Goal: Information Seeking & Learning: Find contact information

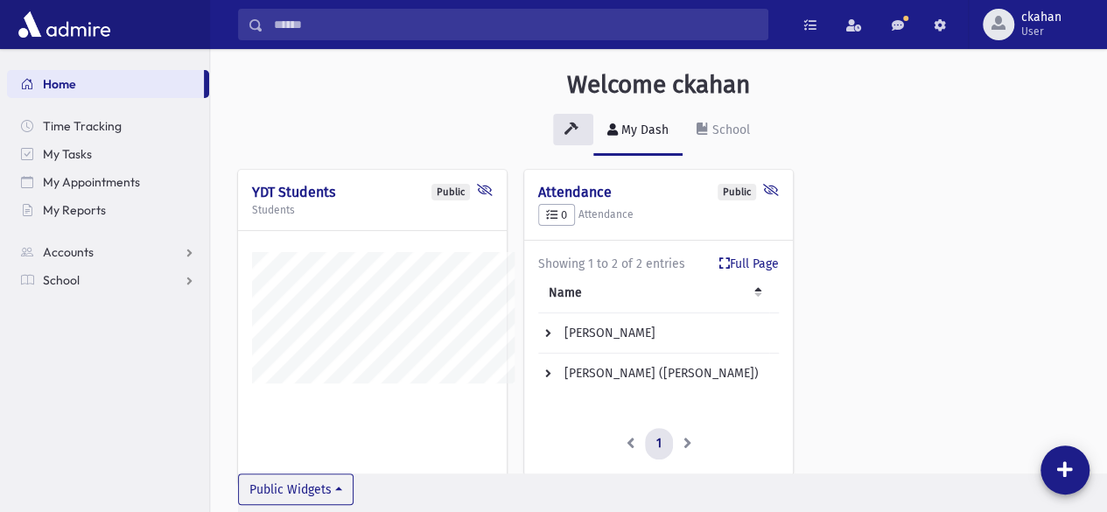
scroll to position [528, 896]
click at [72, 128] on span "Time Tracking" at bounding box center [82, 126] width 79 height 16
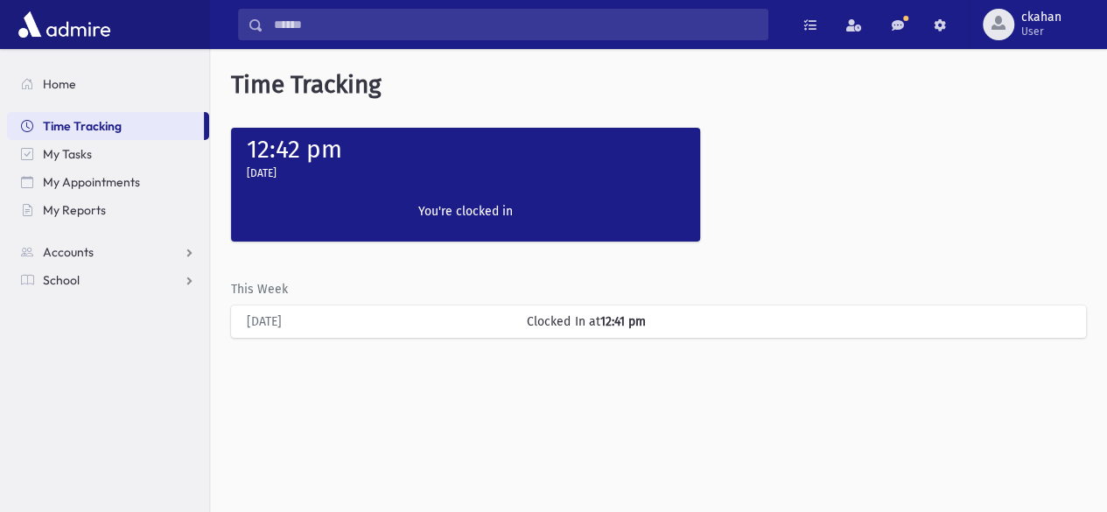
click at [47, 91] on span "Home" at bounding box center [59, 84] width 33 height 16
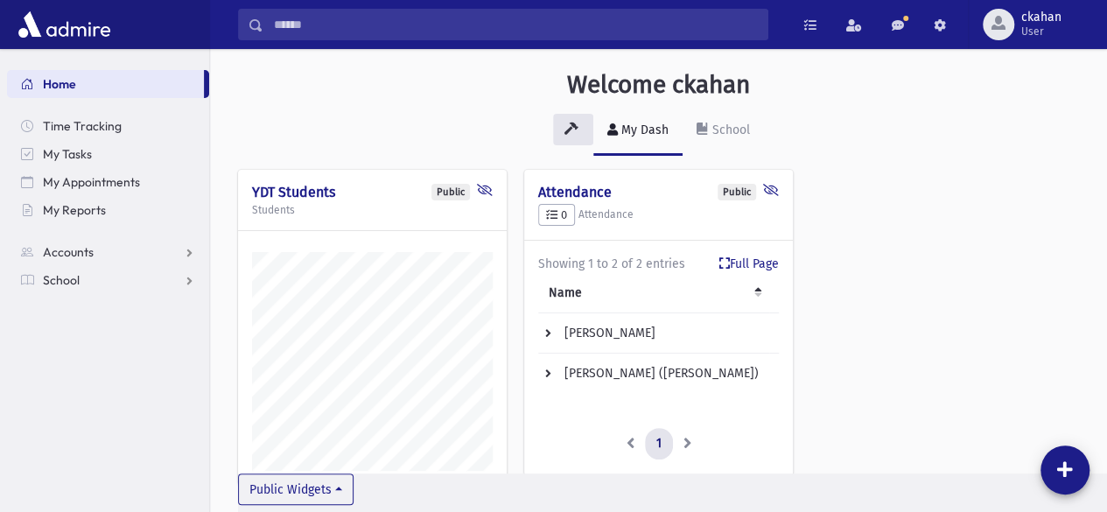
scroll to position [528, 896]
click at [691, 443] on li at bounding box center [688, 443] width 30 height 31
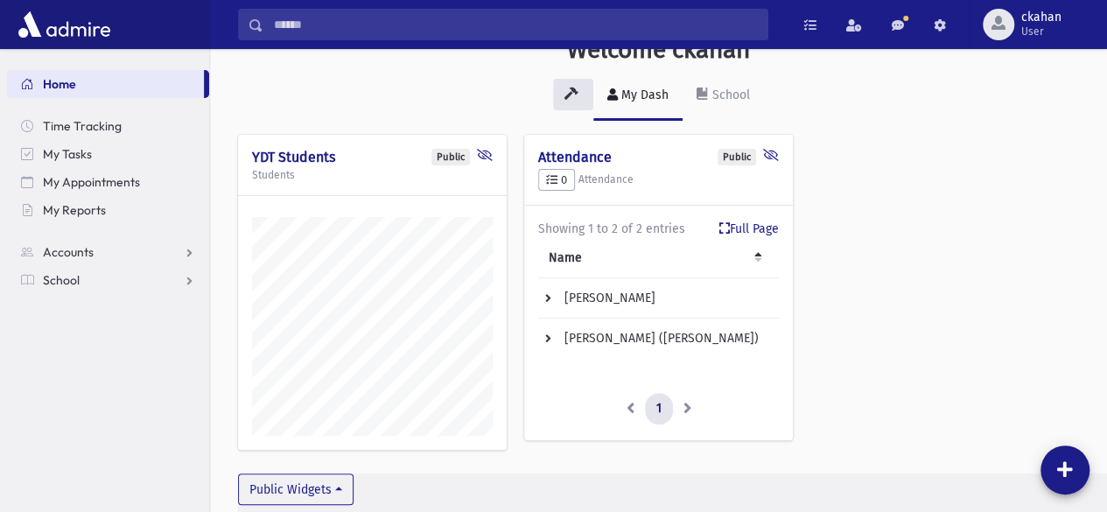
scroll to position [64, 0]
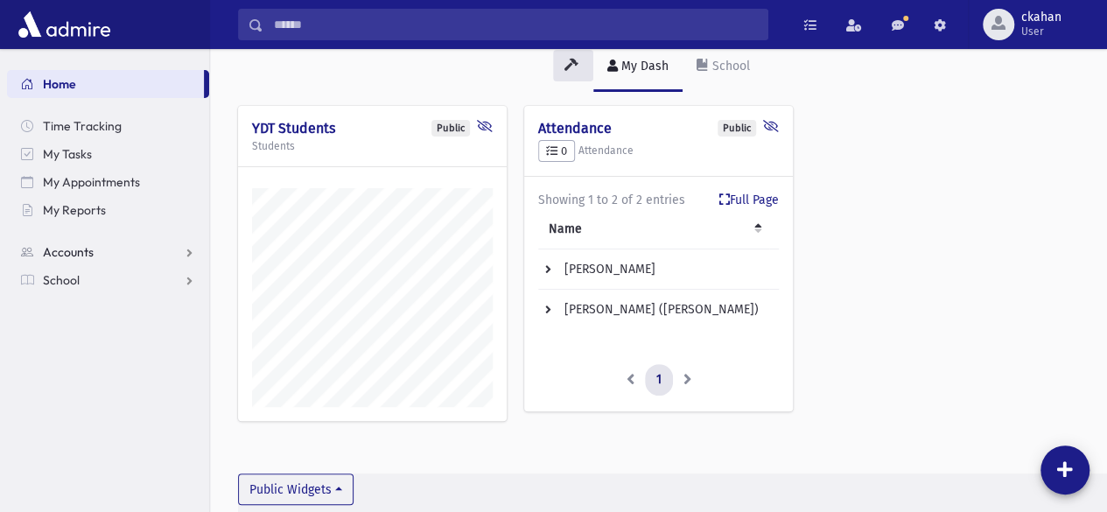
click at [56, 252] on span "Accounts" at bounding box center [68, 252] width 51 height 16
click at [61, 293] on link "Account List" at bounding box center [108, 280] width 202 height 28
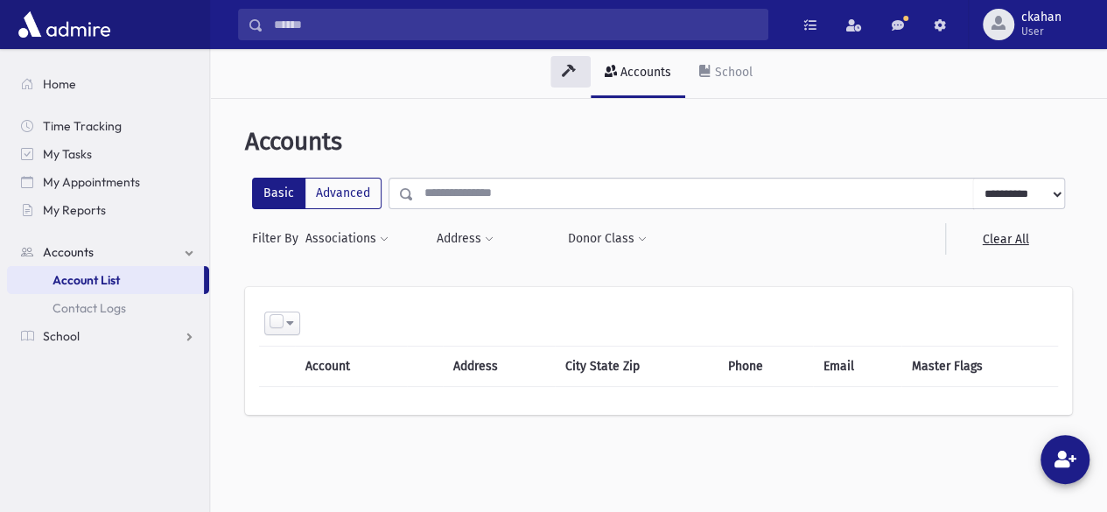
click at [432, 191] on input "text" at bounding box center [693, 193] width 559 height 31
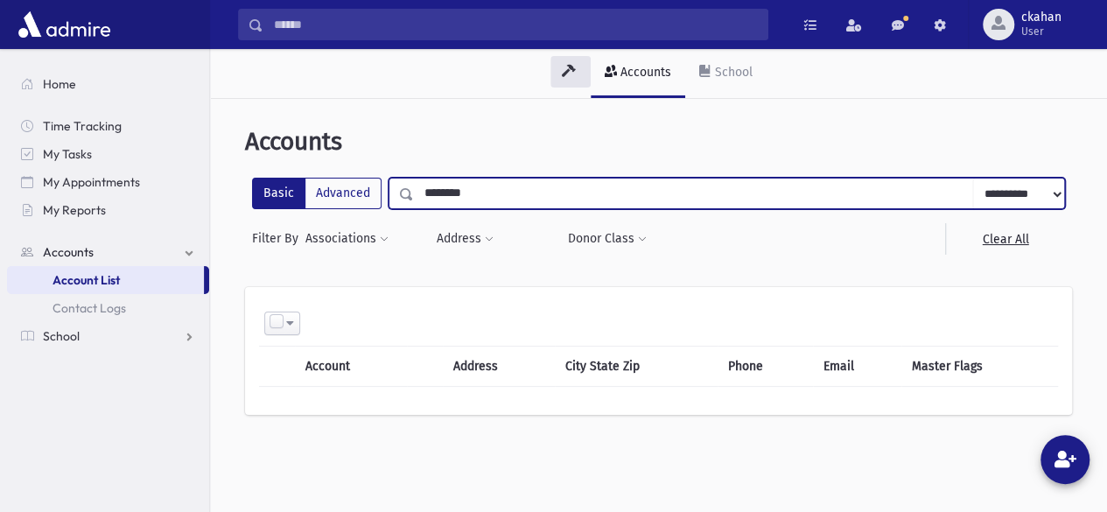
type input "********"
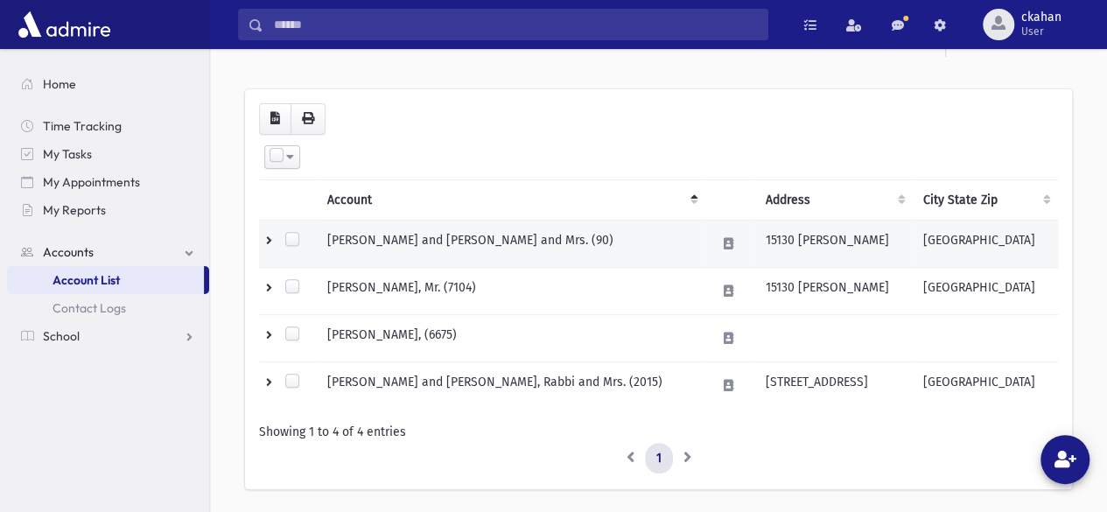
scroll to position [204, 0]
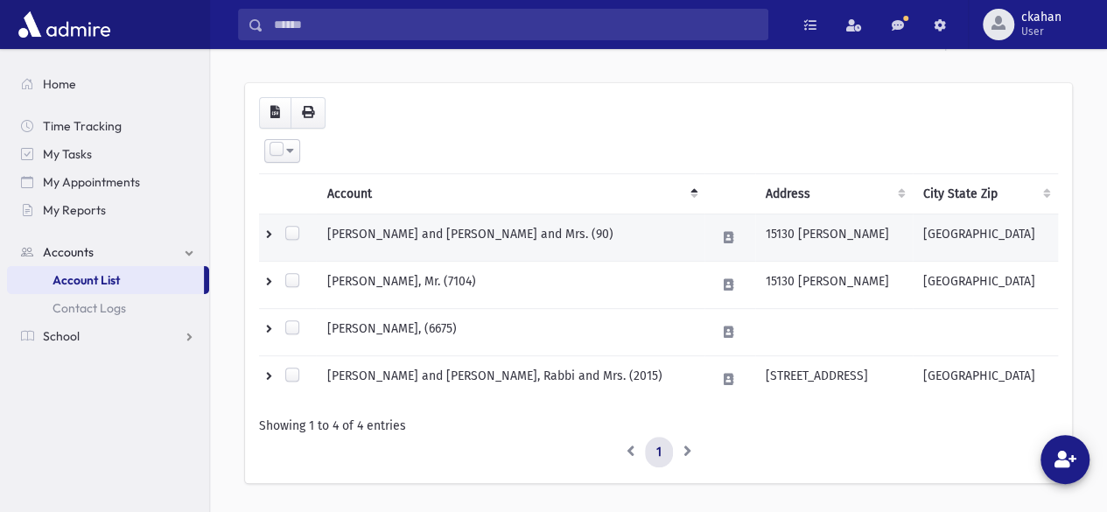
click at [372, 236] on td "ORLANSKY, Gavriel and Rikky, Rabbi and Mrs. (90)" at bounding box center [510, 236] width 388 height 47
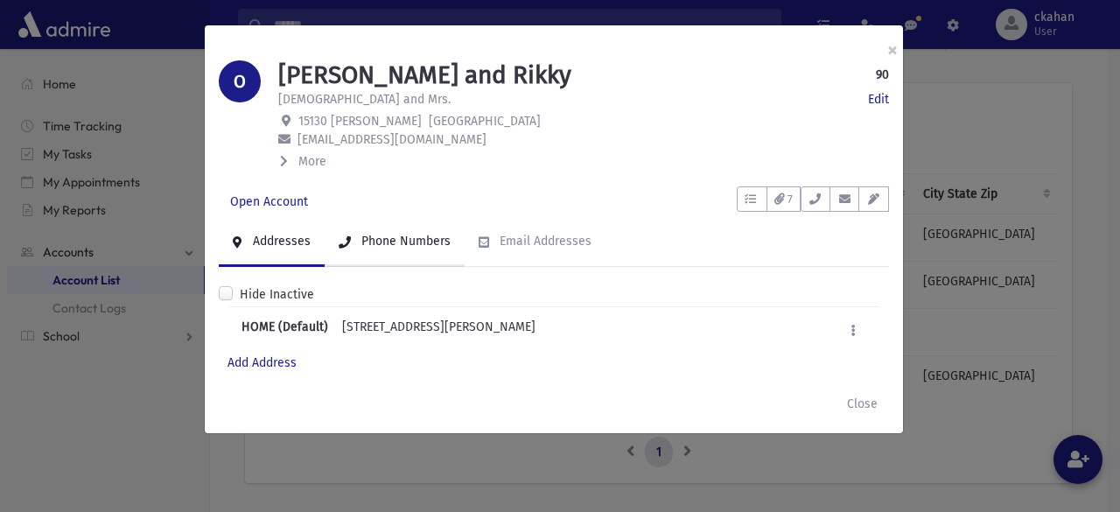
click at [381, 255] on link "Phone Numbers" at bounding box center [395, 242] width 140 height 49
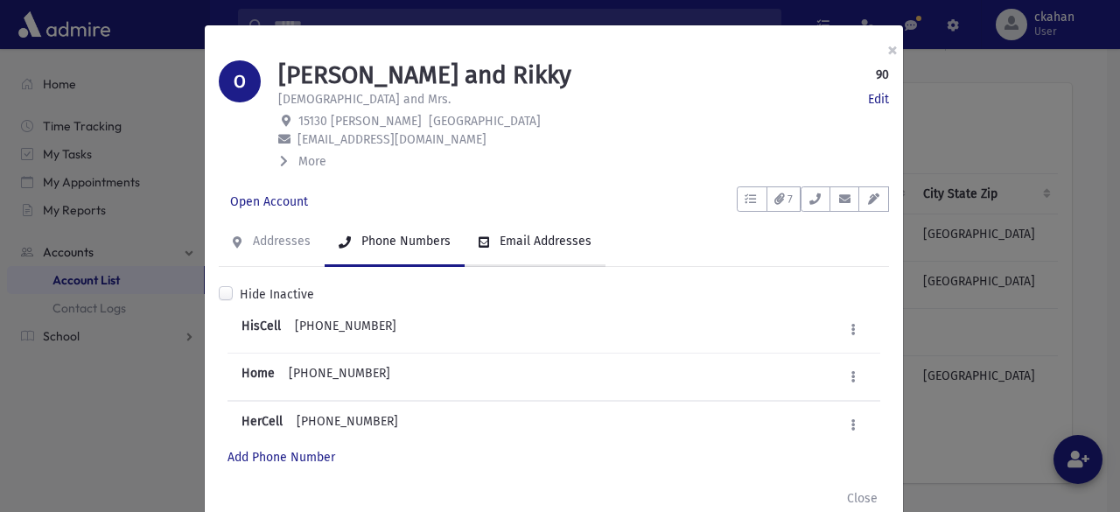
click at [507, 241] on div "Email Addresses" at bounding box center [543, 241] width 95 height 15
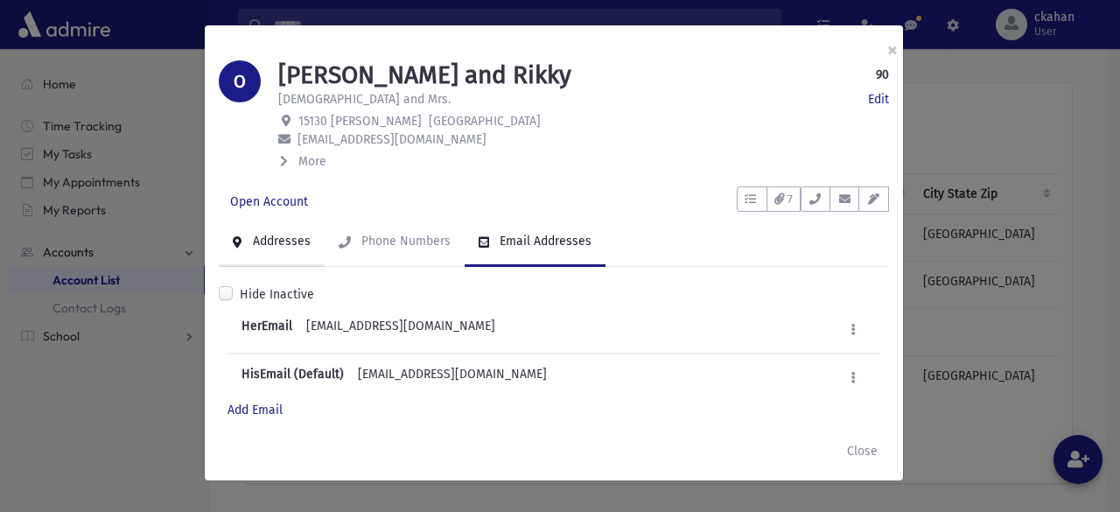
click at [271, 253] on link "Addresses" at bounding box center [272, 242] width 106 height 49
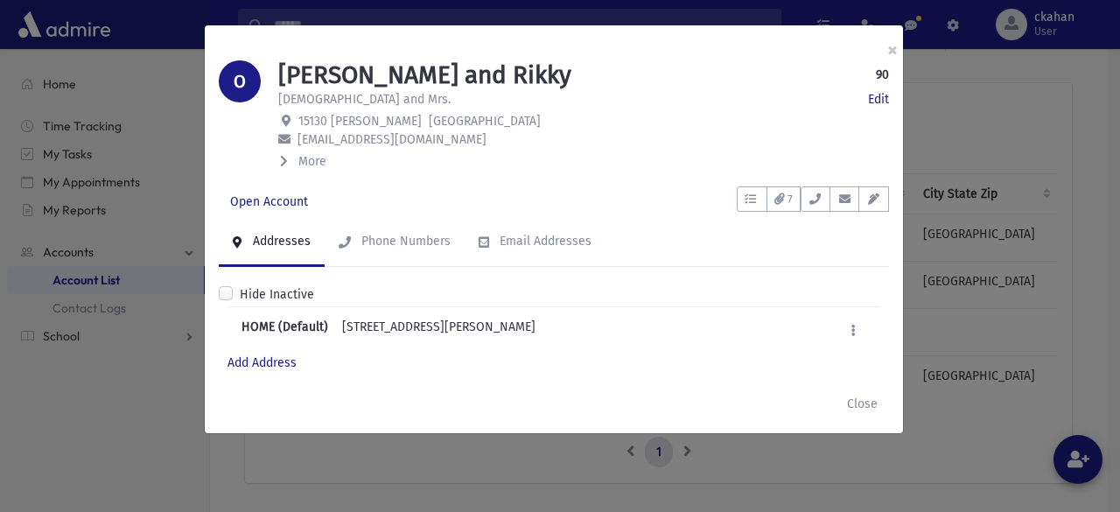
click at [280, 163] on icon at bounding box center [284, 161] width 8 height 12
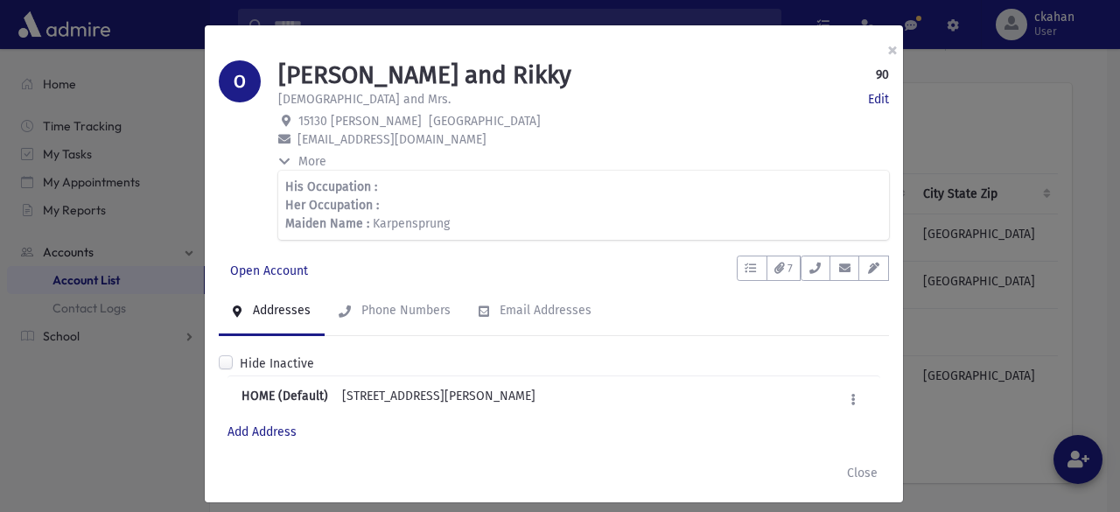
click at [277, 160] on icon at bounding box center [283, 161] width 12 height 8
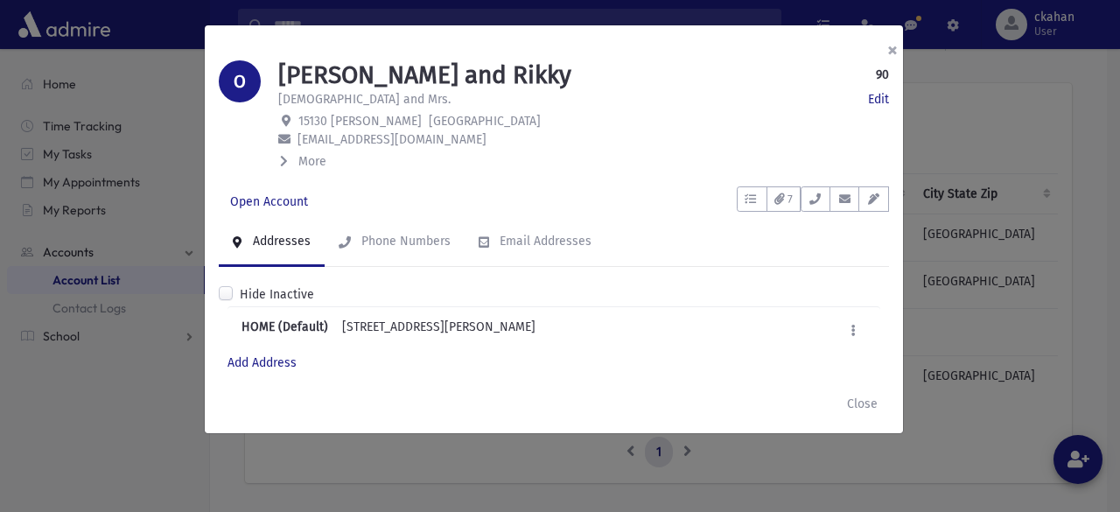
click at [892, 46] on button "×" at bounding box center [892, 49] width 38 height 49
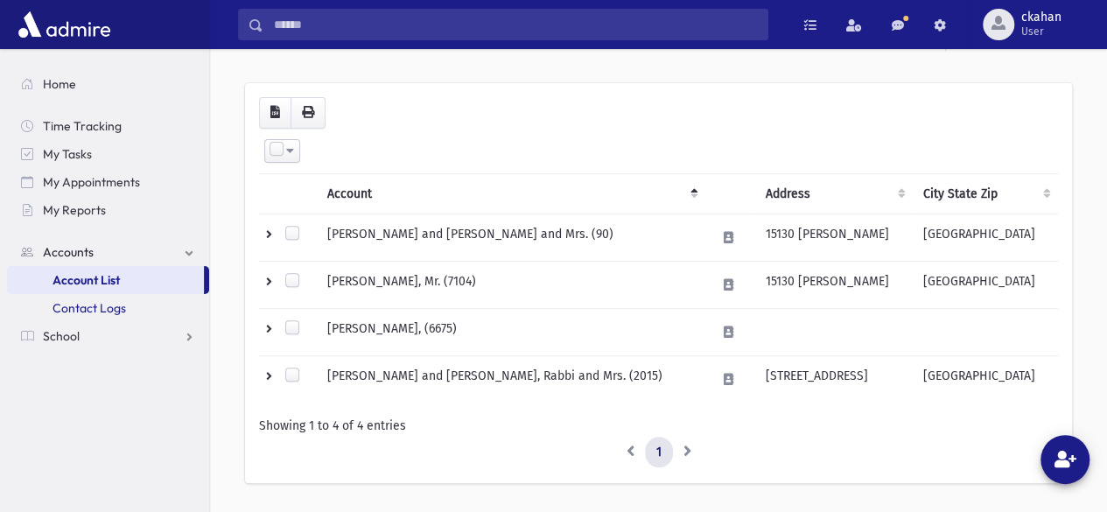
click at [129, 309] on link "Contact Logs" at bounding box center [108, 308] width 202 height 28
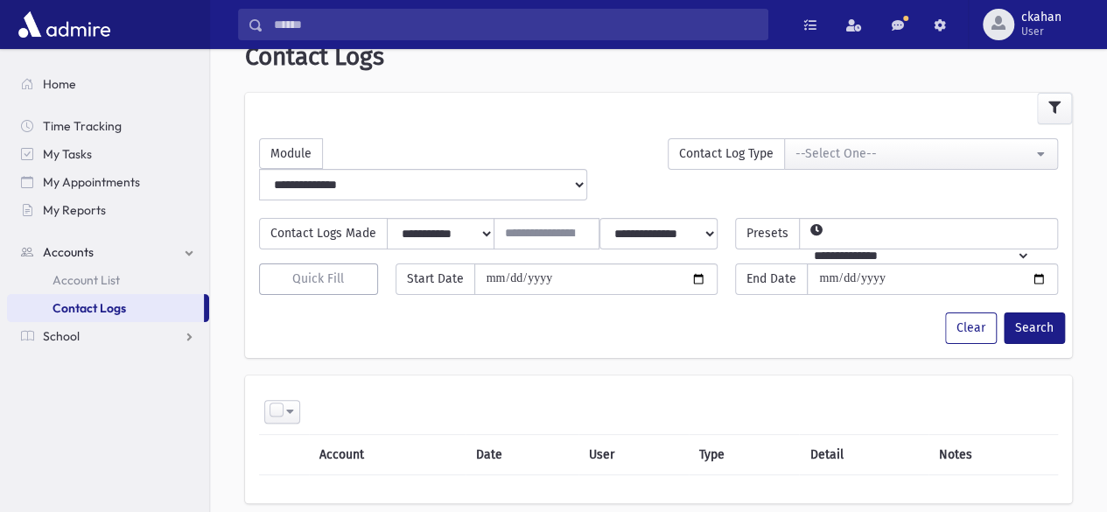
scroll to position [72, 0]
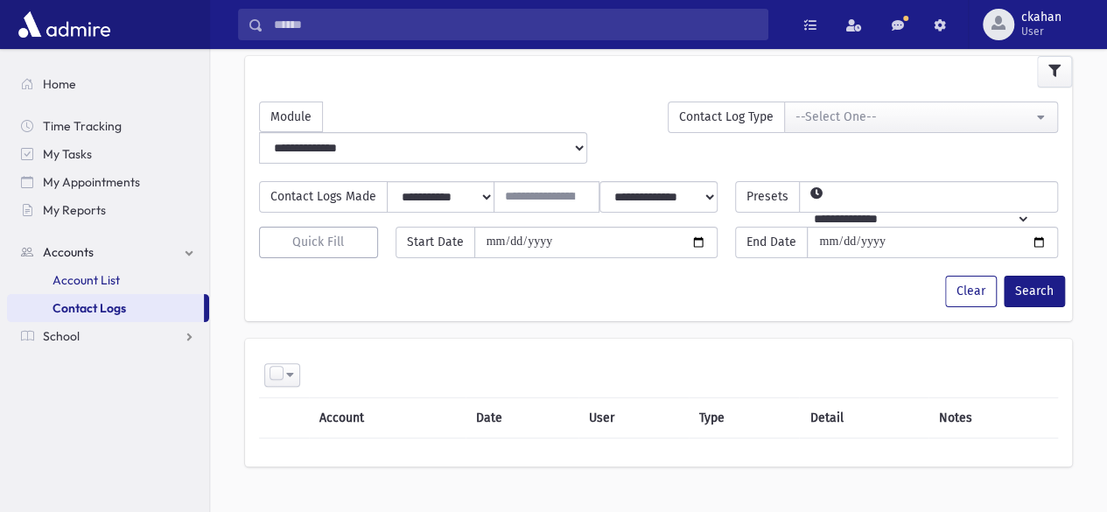
click at [122, 276] on link "Account List" at bounding box center [108, 280] width 202 height 28
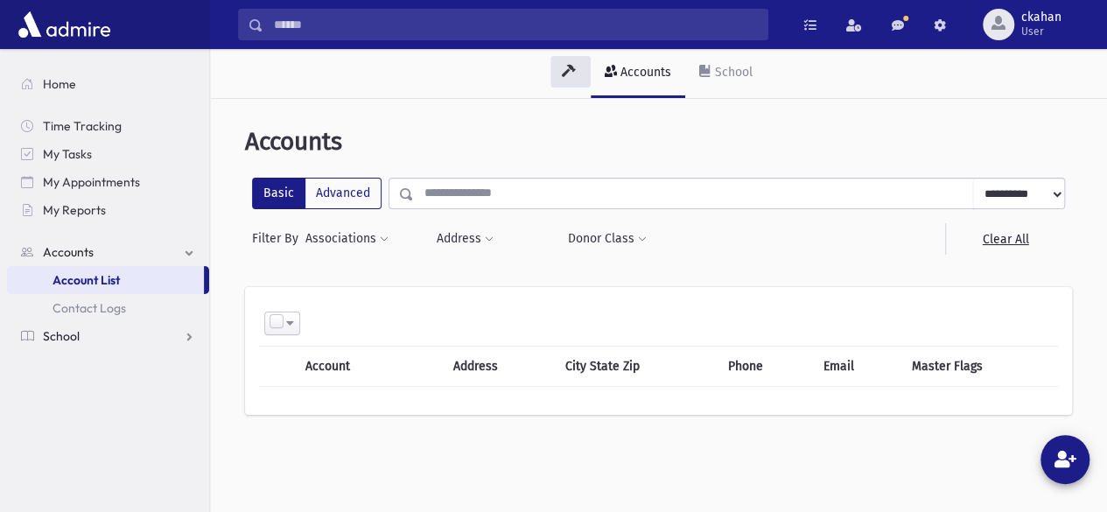
click at [59, 338] on span "School" at bounding box center [61, 336] width 37 height 16
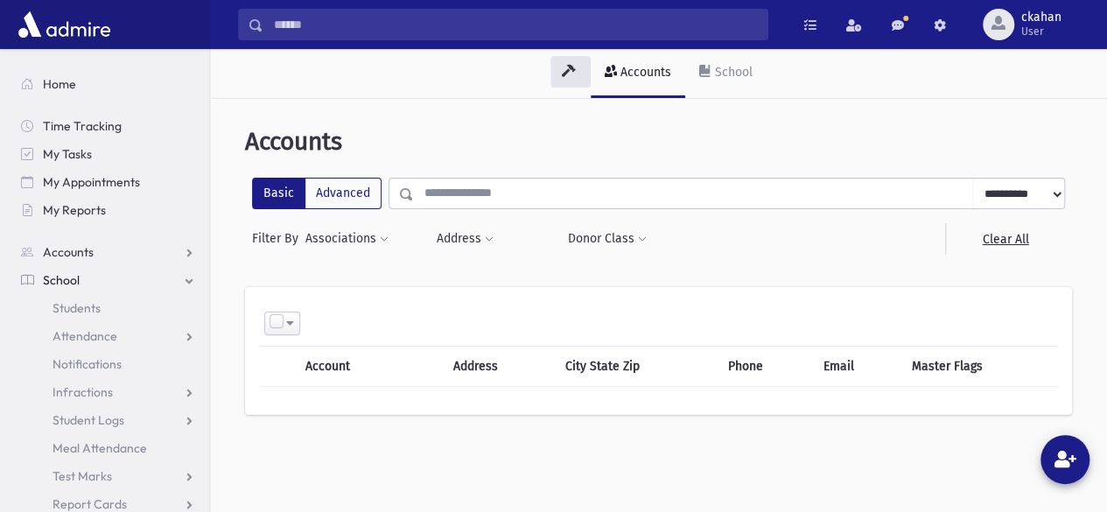
click at [807, 238] on div at bounding box center [753, 238] width 131 height 31
click at [912, 259] on div "**********" at bounding box center [658, 232] width 827 height 109
click at [844, 453] on div "**********" at bounding box center [658, 337] width 897 height 463
click at [845, 453] on div "**********" at bounding box center [658, 337] width 897 height 463
click at [850, 467] on div "**********" at bounding box center [658, 337] width 897 height 463
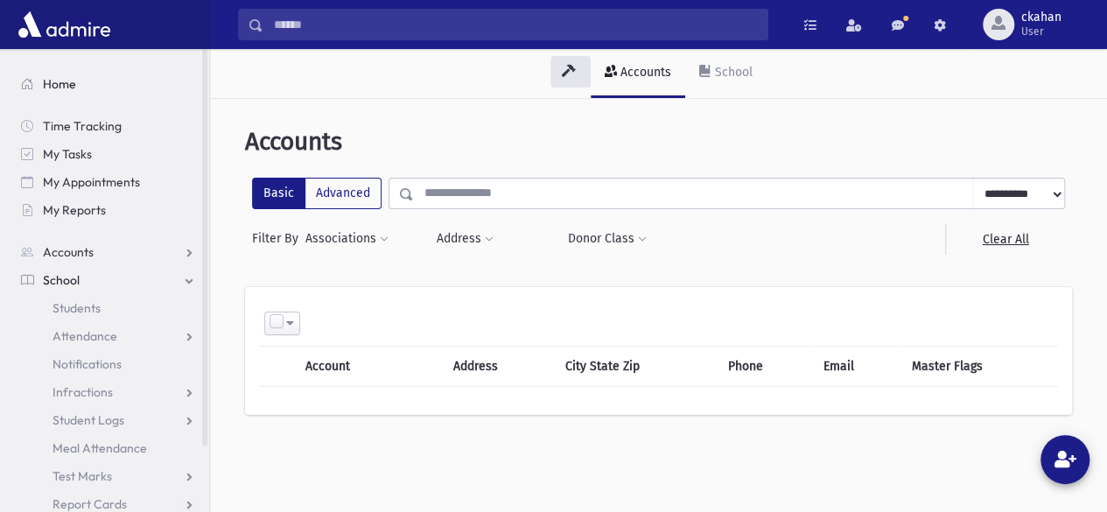
click at [166, 94] on link "Home" at bounding box center [108, 84] width 202 height 28
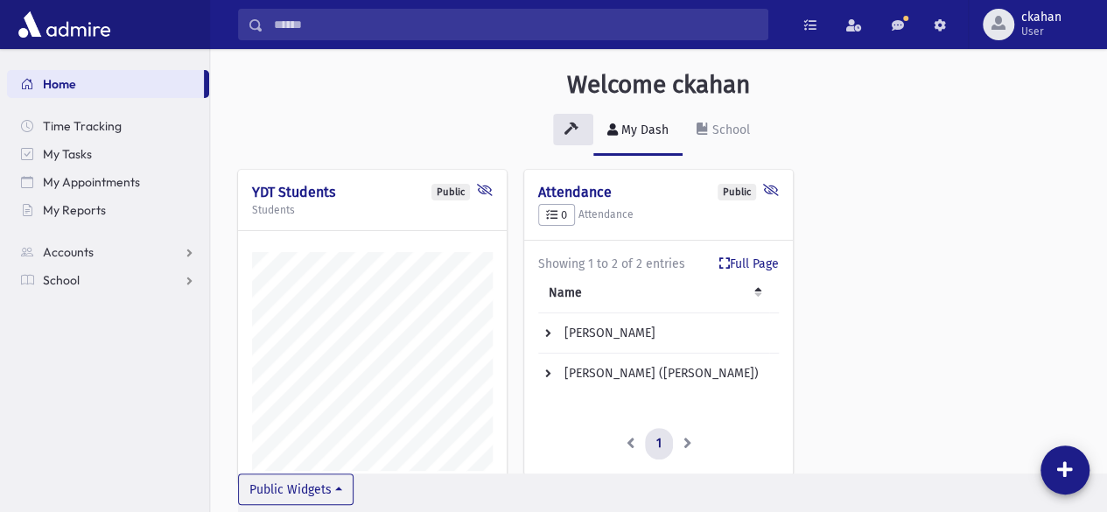
scroll to position [528, 896]
click at [59, 282] on span "School" at bounding box center [61, 280] width 37 height 16
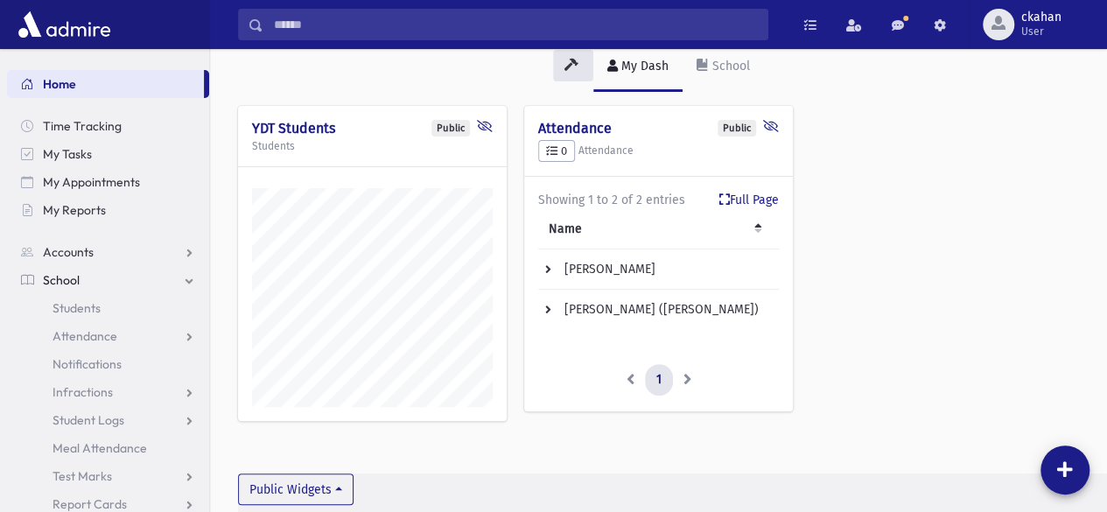
click at [767, 335] on div "Name Type Date Session Bhatia, Tzippy Absent 2025-09-04T00:00:00 Morah Leah- Li…" at bounding box center [658, 276] width 241 height 134
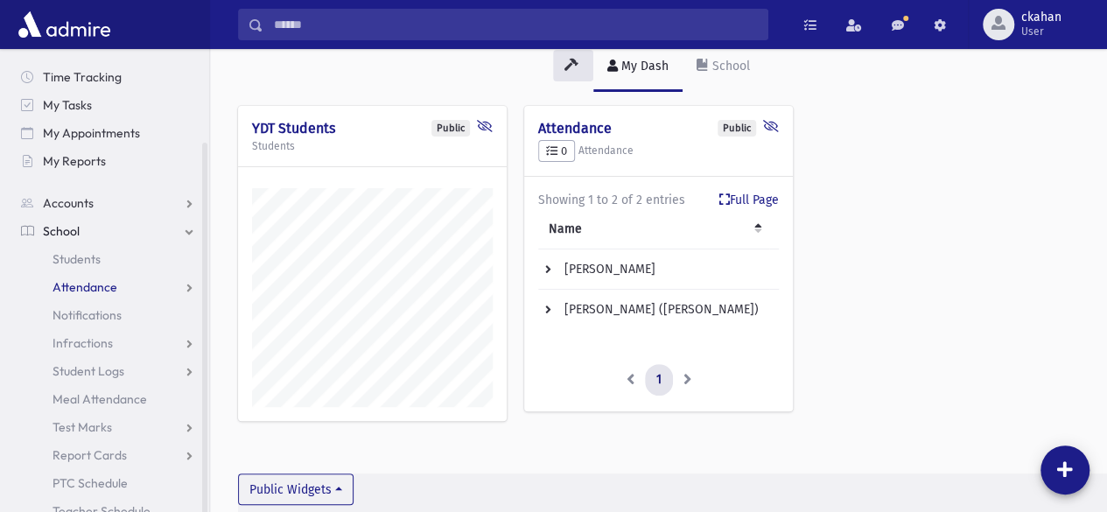
scroll to position [79, 0]
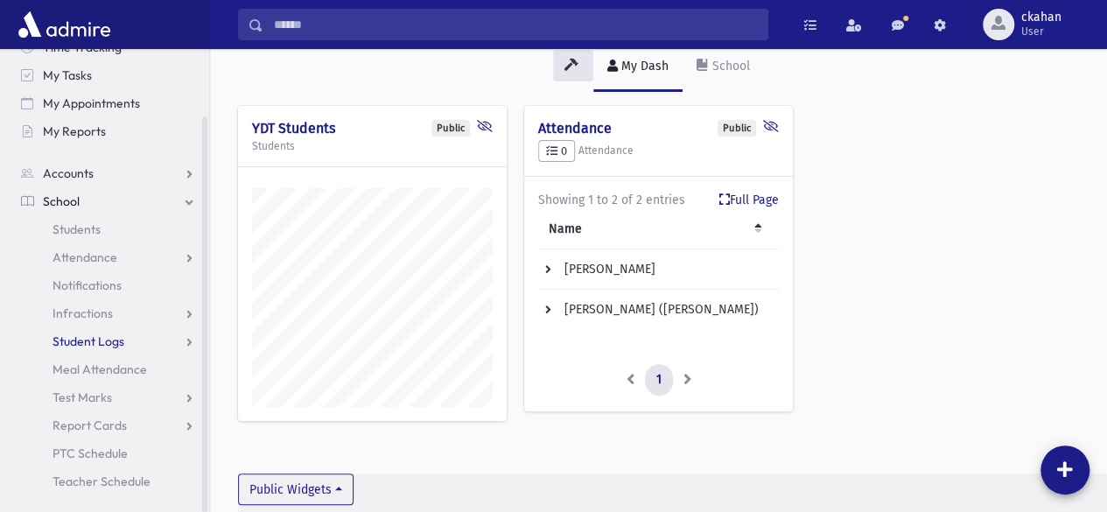
click at [61, 261] on span "Attendance" at bounding box center [84, 257] width 65 height 16
click at [65, 292] on link "Entry" at bounding box center [108, 285] width 202 height 28
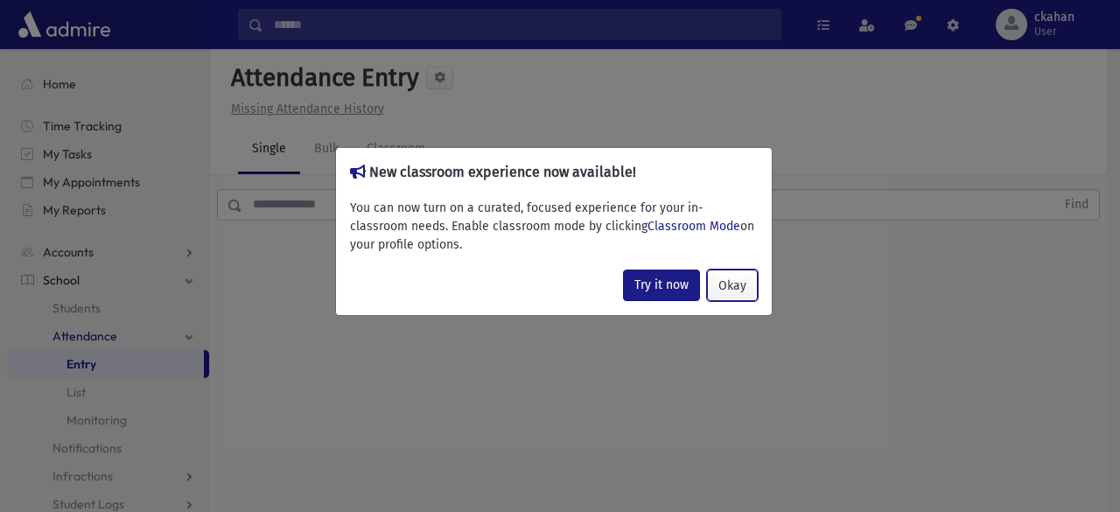
click at [730, 290] on button "Okay" at bounding box center [732, 284] width 51 height 31
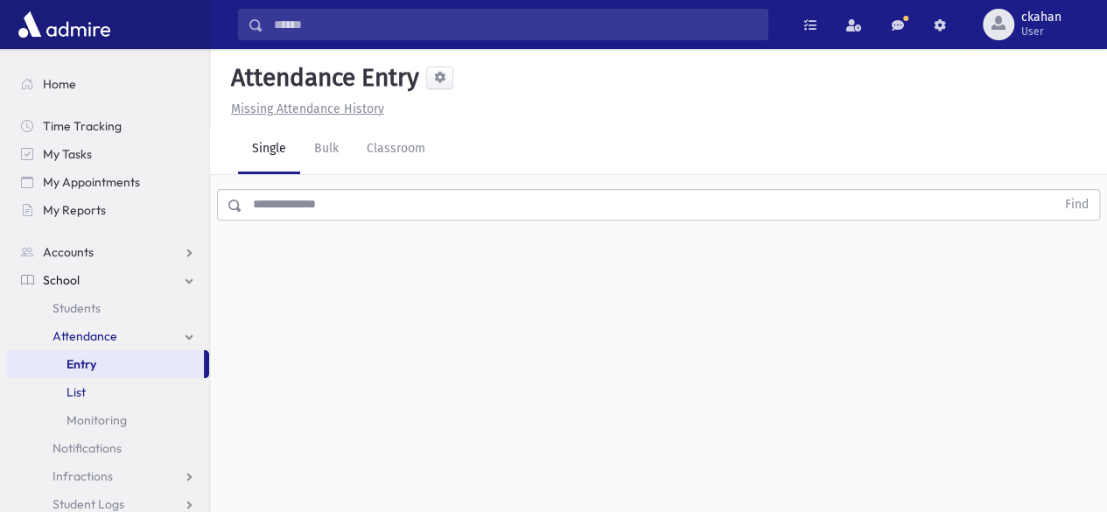
click at [97, 397] on link "List" at bounding box center [108, 392] width 202 height 28
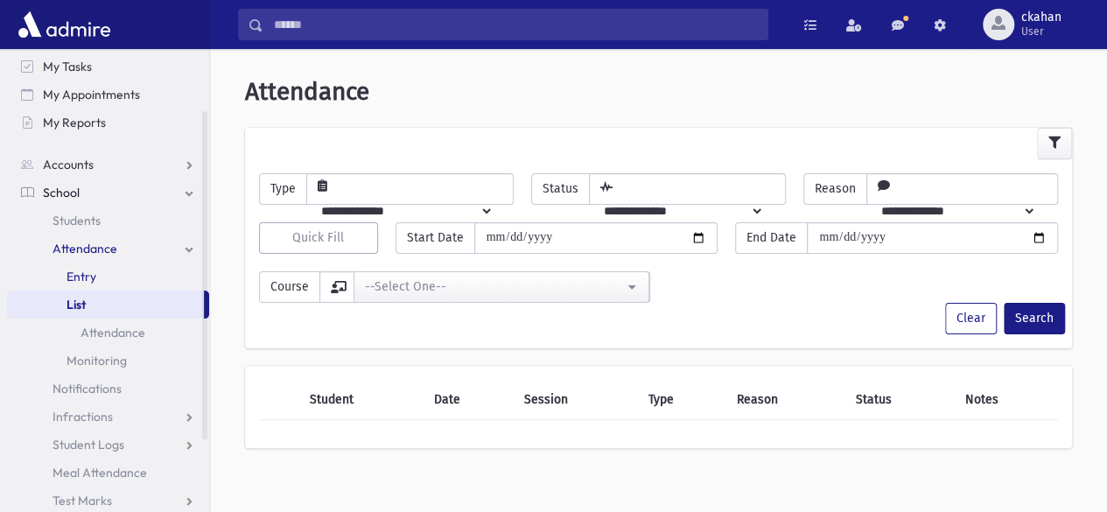
scroll to position [175, 0]
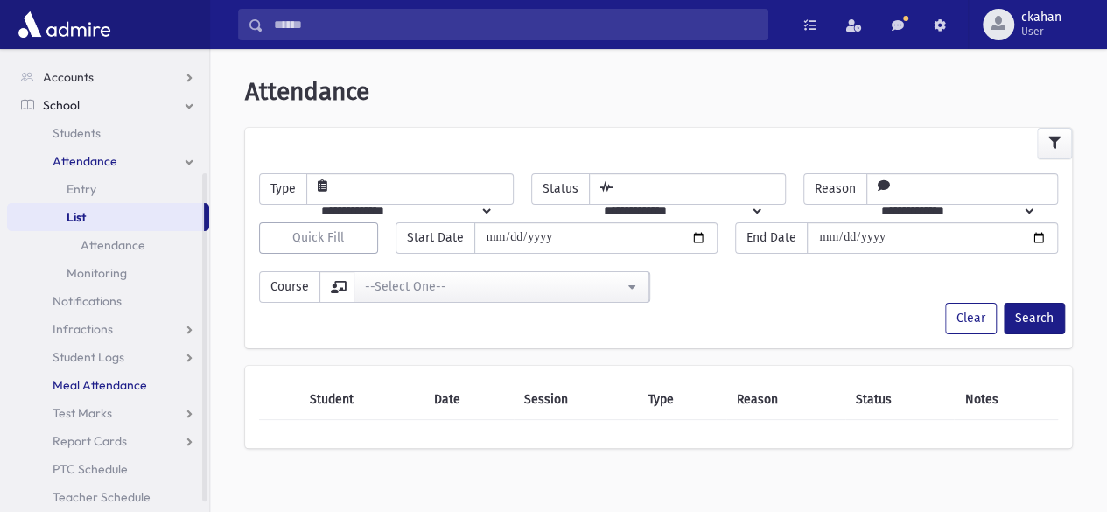
click at [75, 392] on span "Meal Attendance" at bounding box center [99, 385] width 94 height 16
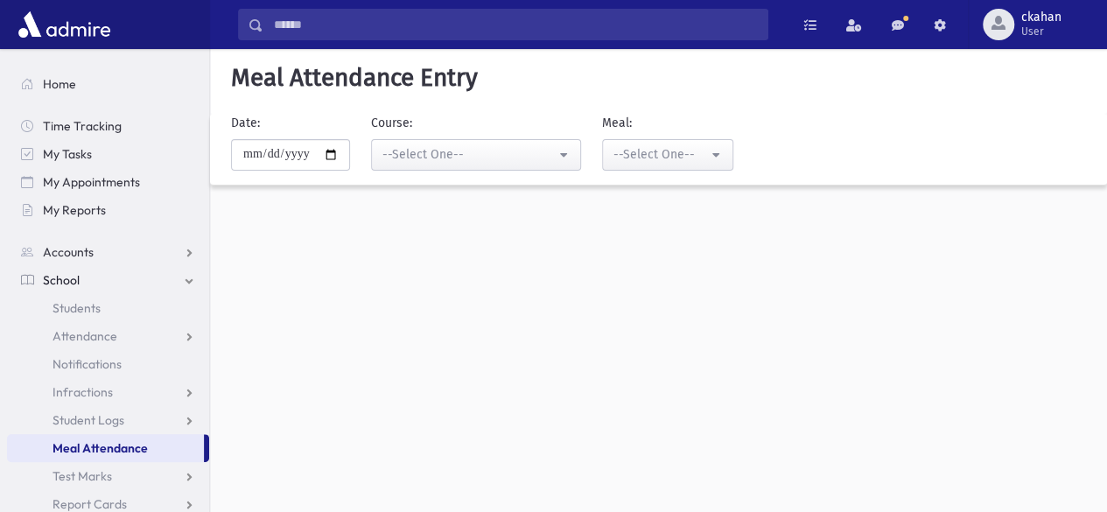
scroll to position [79, 0]
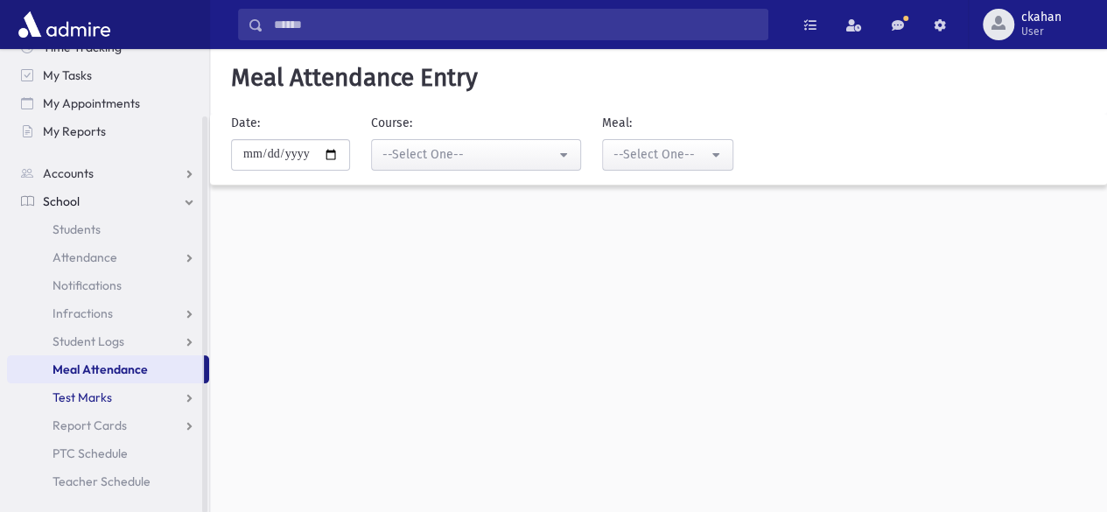
click at [106, 403] on span "Test Marks" at bounding box center [81, 397] width 59 height 16
click at [117, 475] on span "Report Cards" at bounding box center [89, 481] width 74 height 16
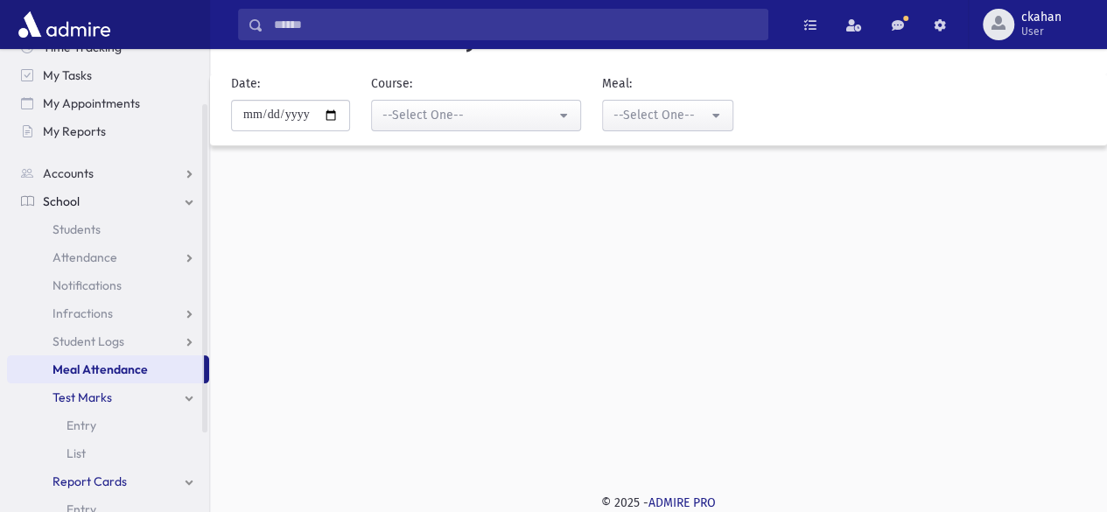
scroll to position [0, 0]
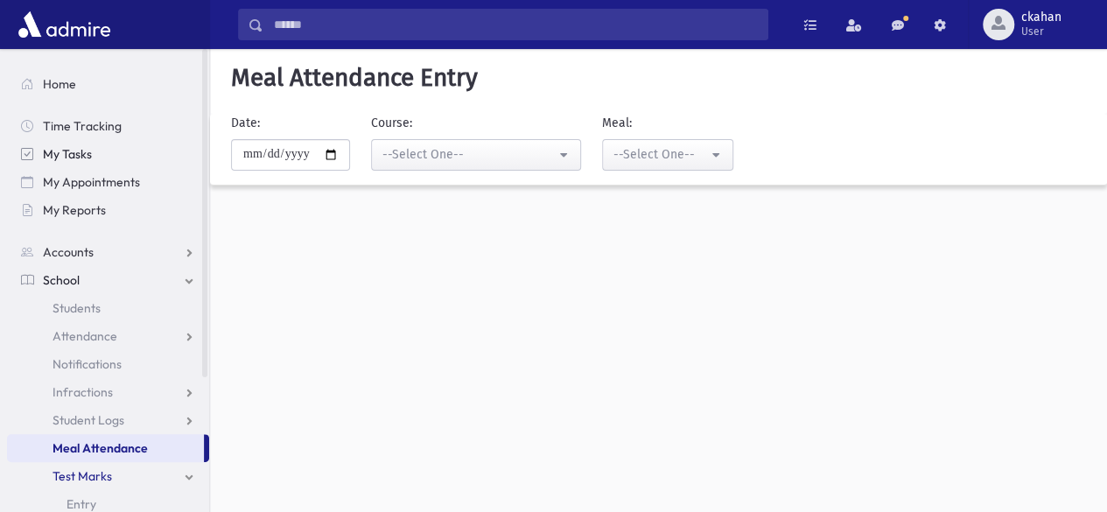
click at [70, 153] on span "My Tasks" at bounding box center [67, 154] width 49 height 16
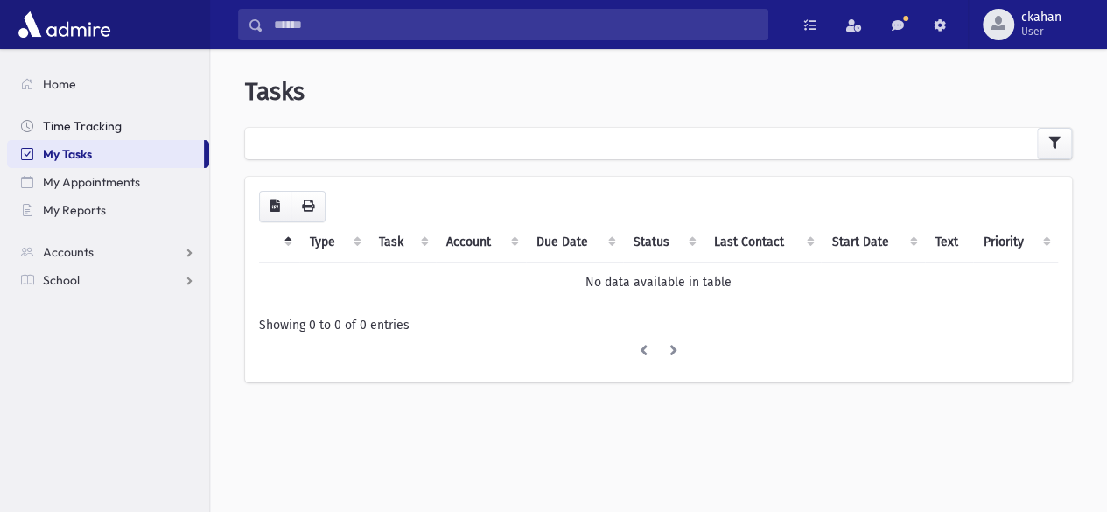
click at [85, 125] on span "Time Tracking" at bounding box center [82, 126] width 79 height 16
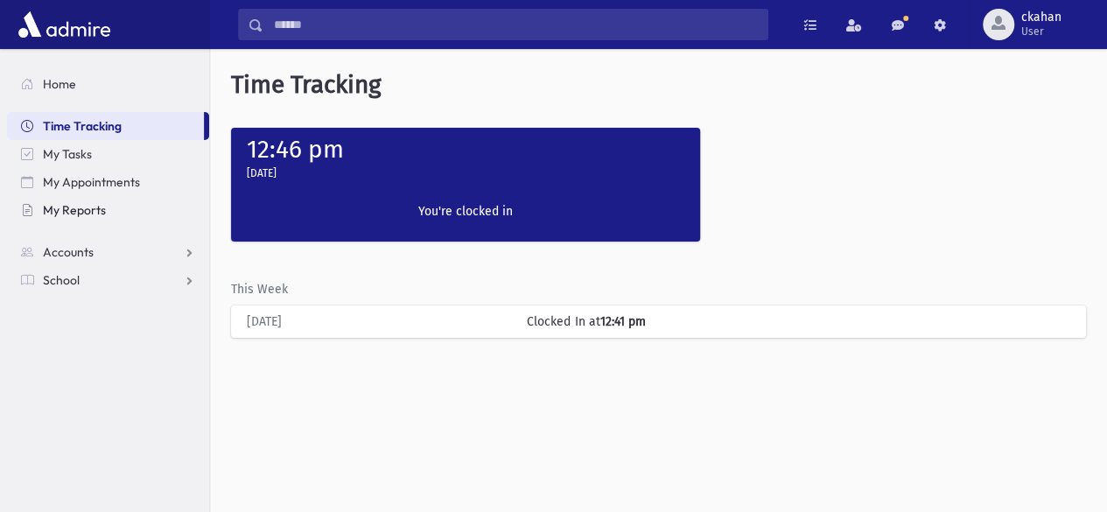
click at [63, 202] on span "My Reports" at bounding box center [74, 210] width 63 height 16
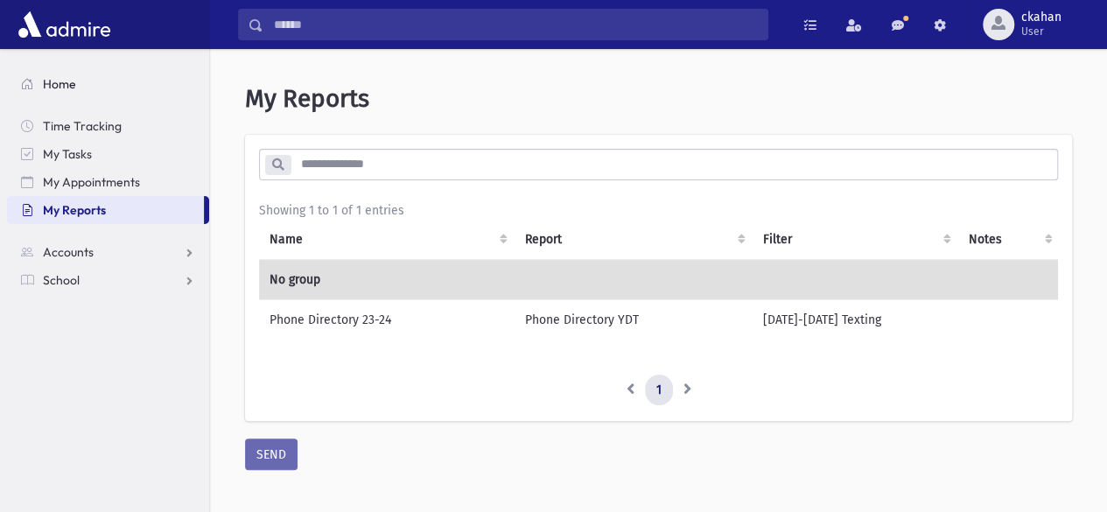
click at [68, 81] on span "Home" at bounding box center [59, 84] width 33 height 16
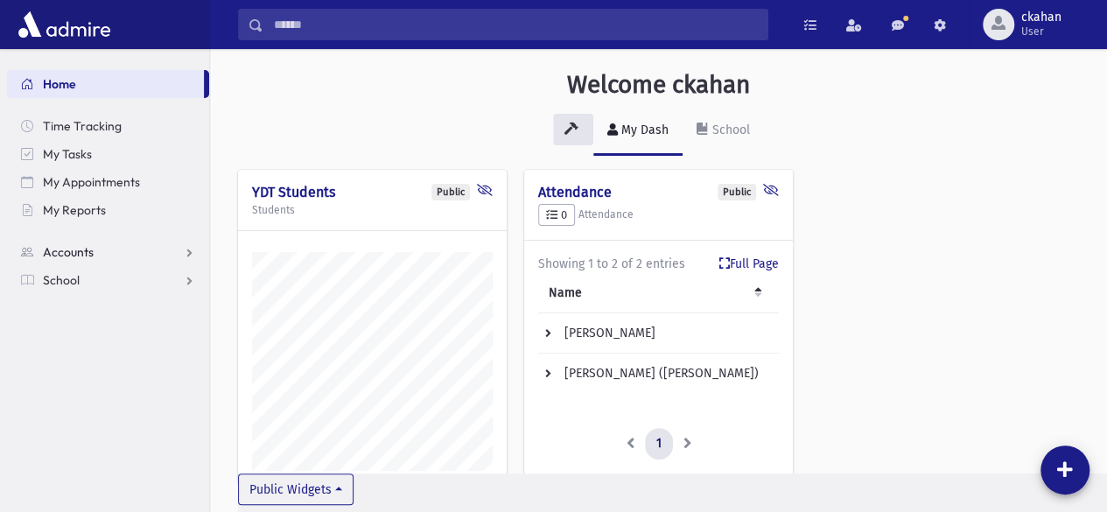
scroll to position [528, 896]
click at [80, 250] on span "Accounts" at bounding box center [68, 252] width 51 height 16
click at [79, 274] on span "Account List" at bounding box center [85, 280] width 67 height 16
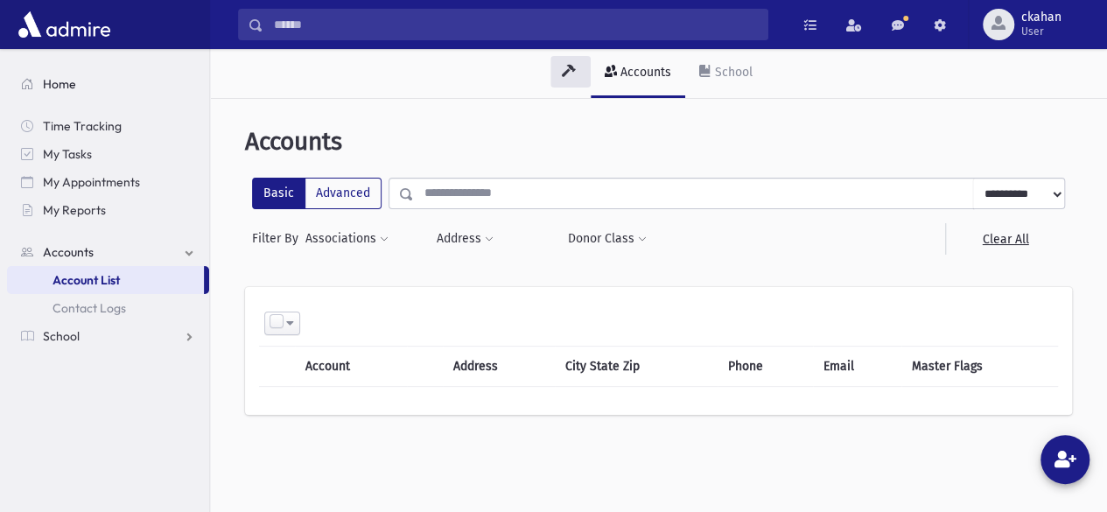
click at [70, 85] on span "Home" at bounding box center [59, 84] width 33 height 16
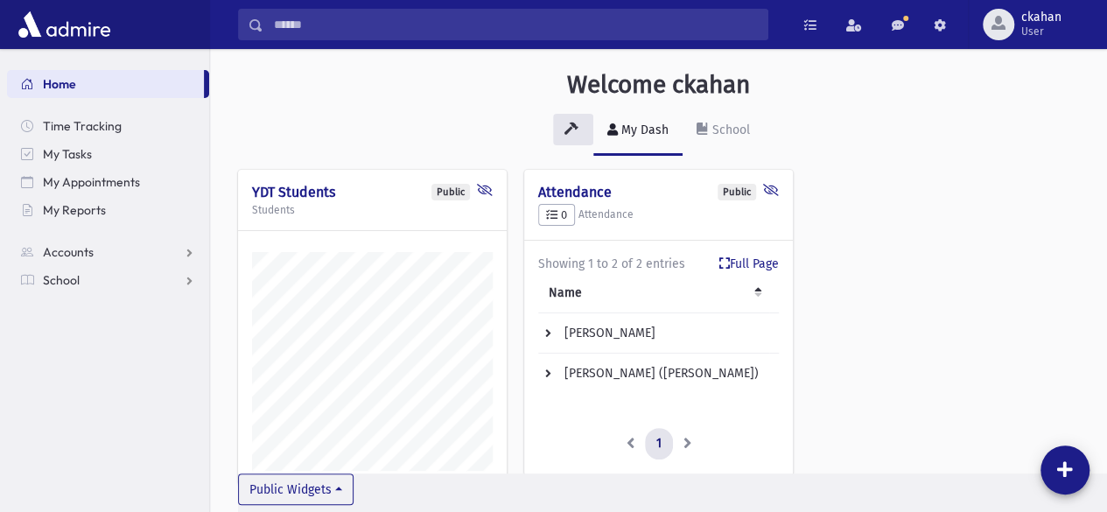
scroll to position [528, 896]
click at [98, 248] on link "Accounts" at bounding box center [108, 252] width 202 height 28
click at [90, 282] on span "Account List" at bounding box center [85, 280] width 67 height 16
click at [57, 276] on span "Account List" at bounding box center [85, 280] width 67 height 16
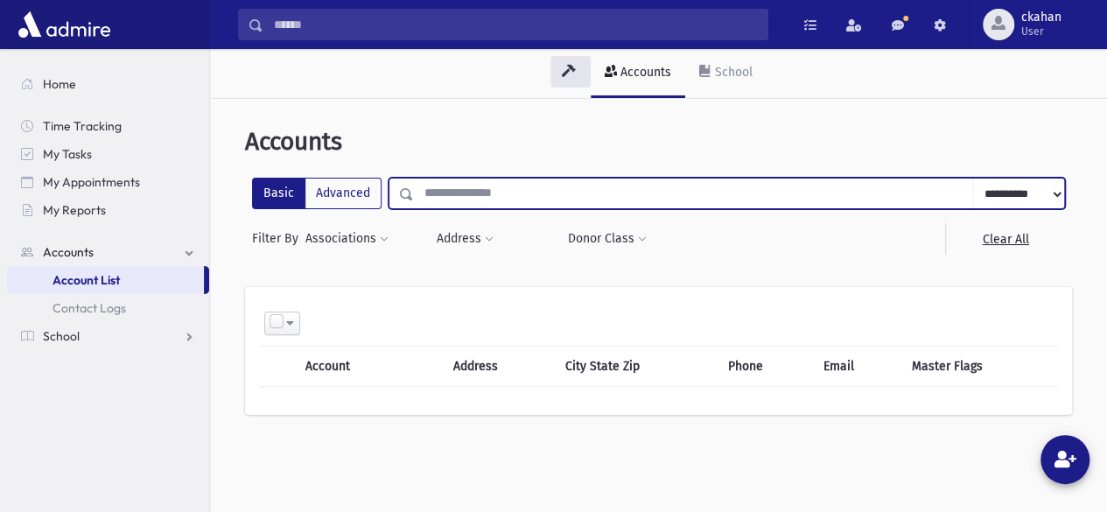
click at [443, 191] on input "text" at bounding box center [693, 193] width 559 height 31
type input "*******"
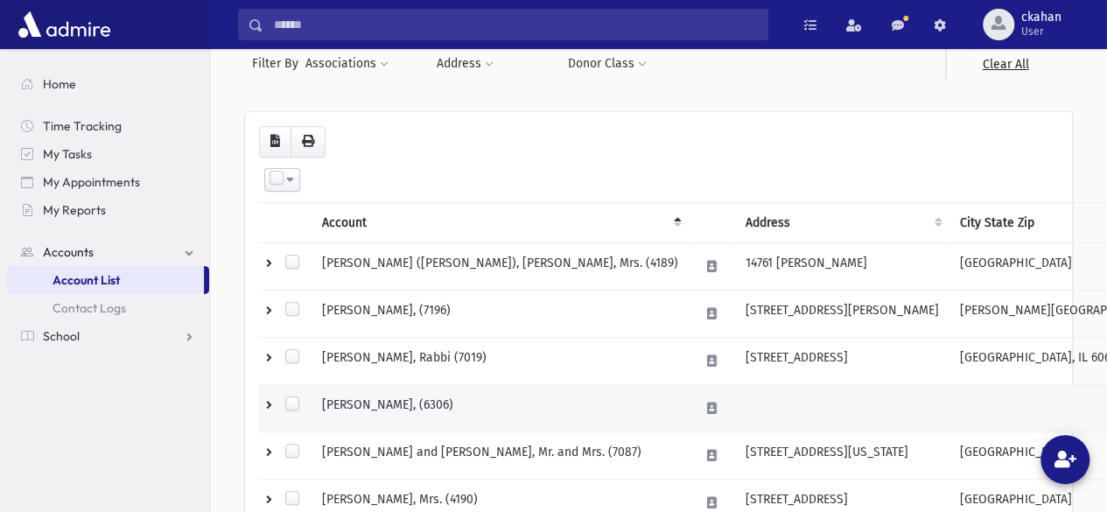
scroll to position [262, 0]
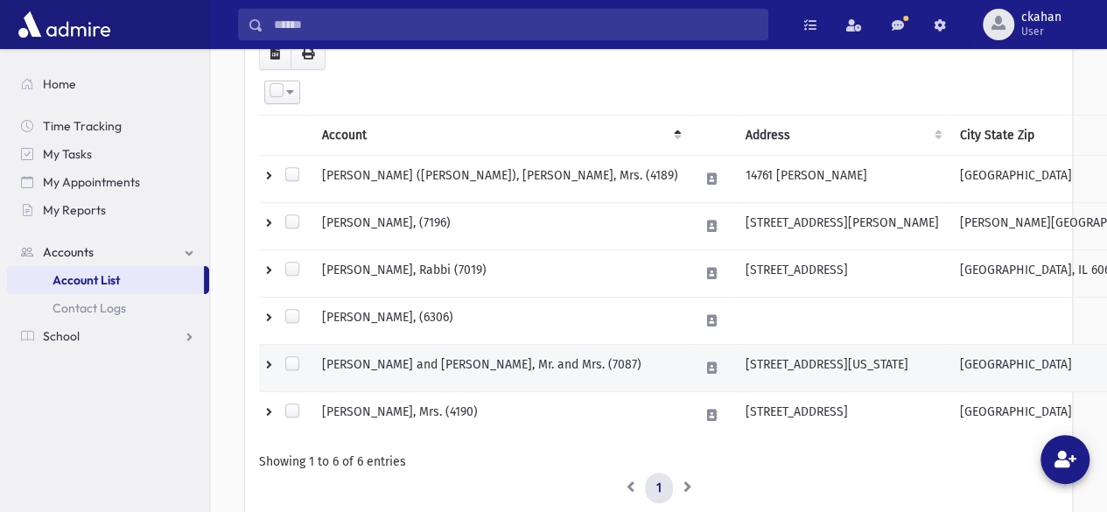
click at [735, 363] on td "[STREET_ADDRESS][US_STATE]" at bounding box center [842, 367] width 214 height 47
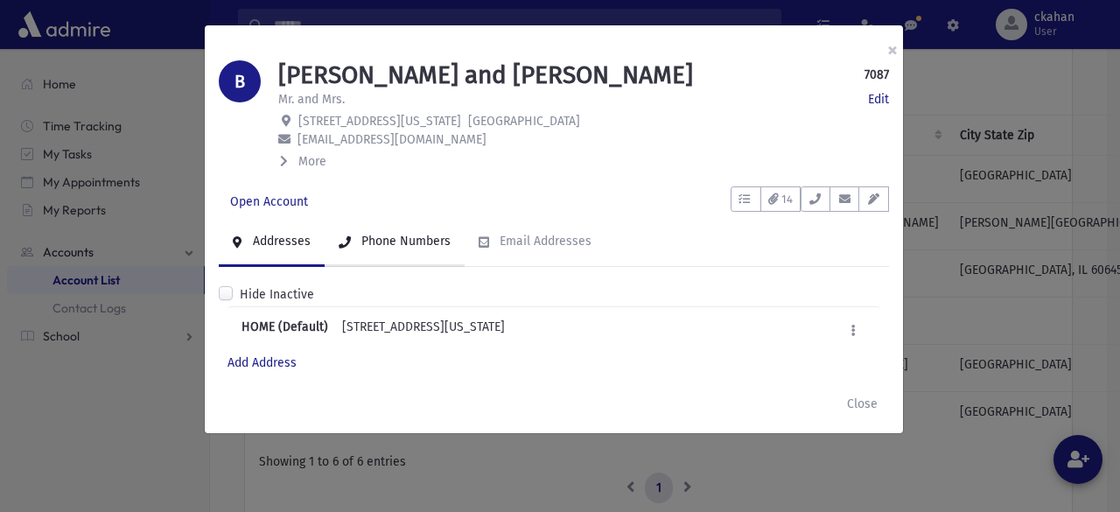
click at [436, 256] on link "Phone Numbers" at bounding box center [395, 242] width 140 height 49
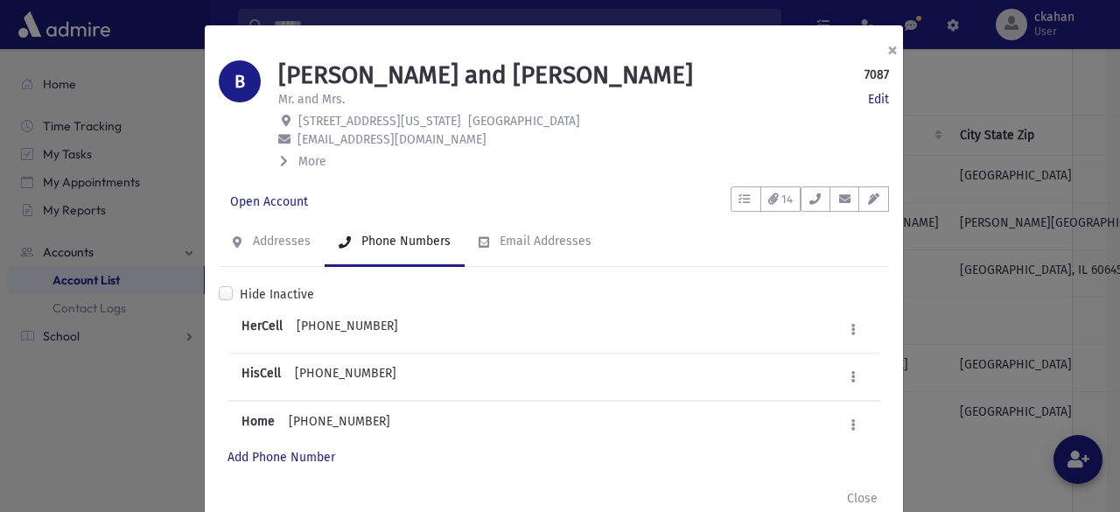
click at [884, 48] on button "×" at bounding box center [892, 49] width 38 height 49
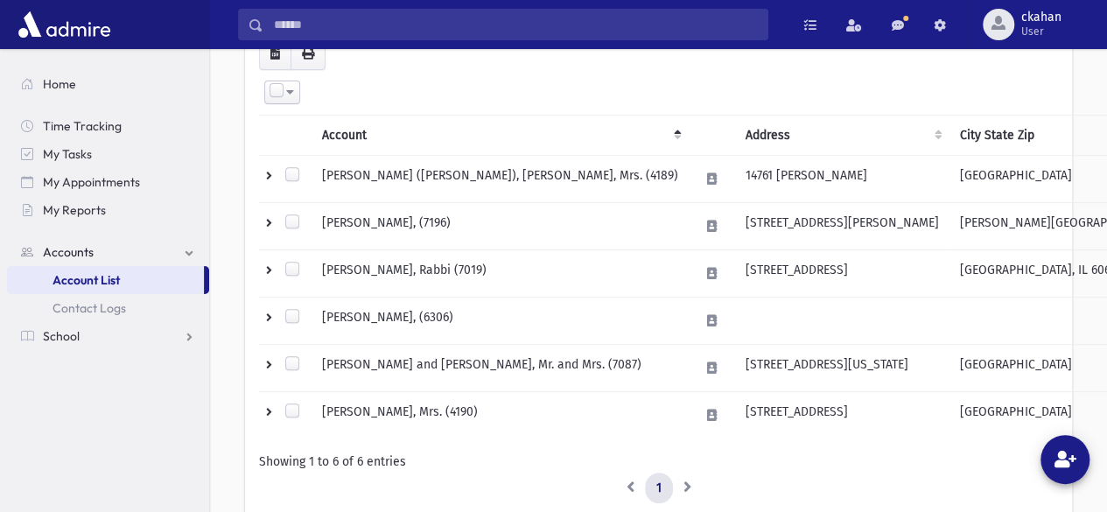
scroll to position [0, 0]
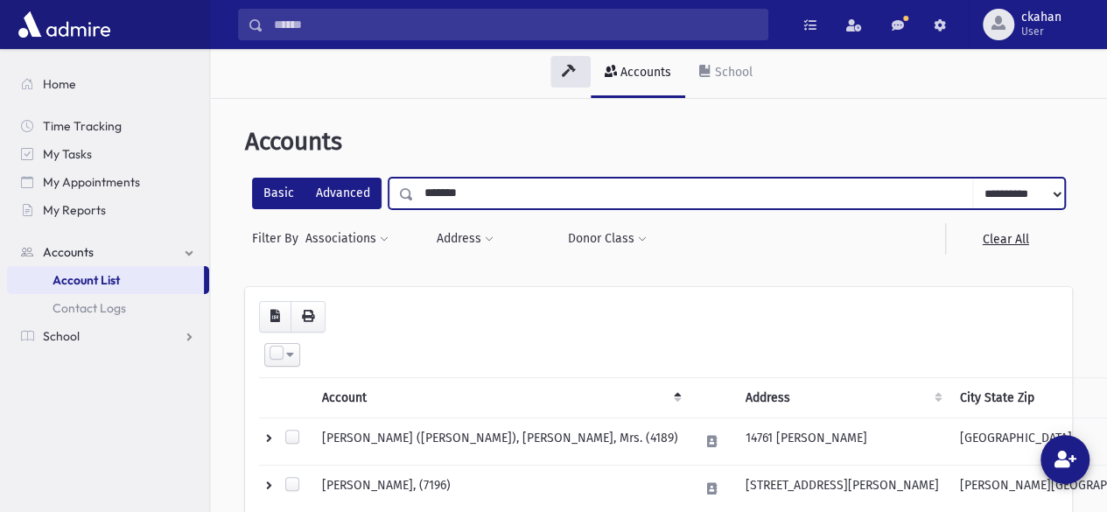
drag, startPoint x: 485, startPoint y: 186, endPoint x: 354, endPoint y: 199, distance: 130.9
click at [354, 199] on div "**********" at bounding box center [658, 193] width 813 height 31
type input "**********"
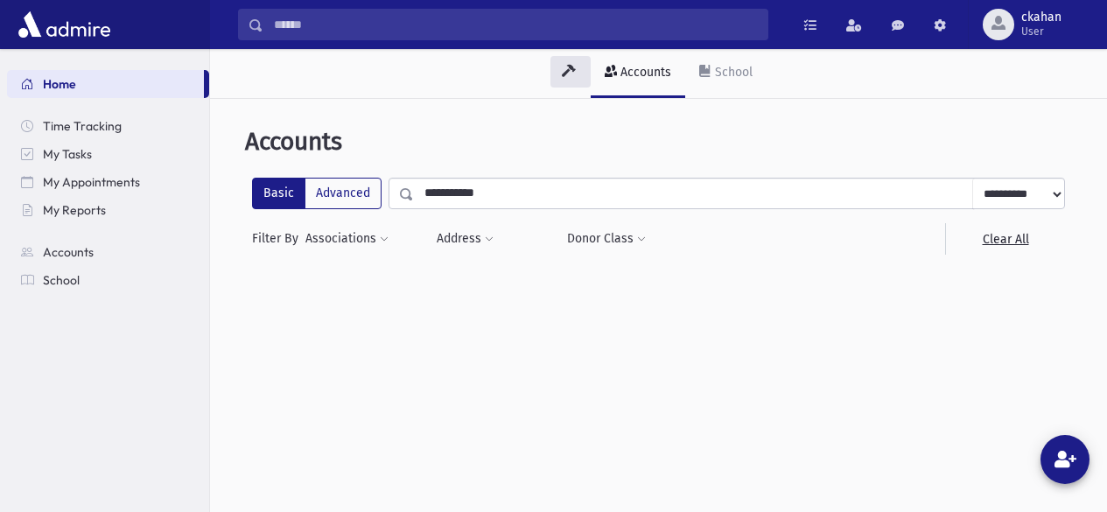
click at [999, 201] on select "**********" at bounding box center [1018, 193] width 92 height 31
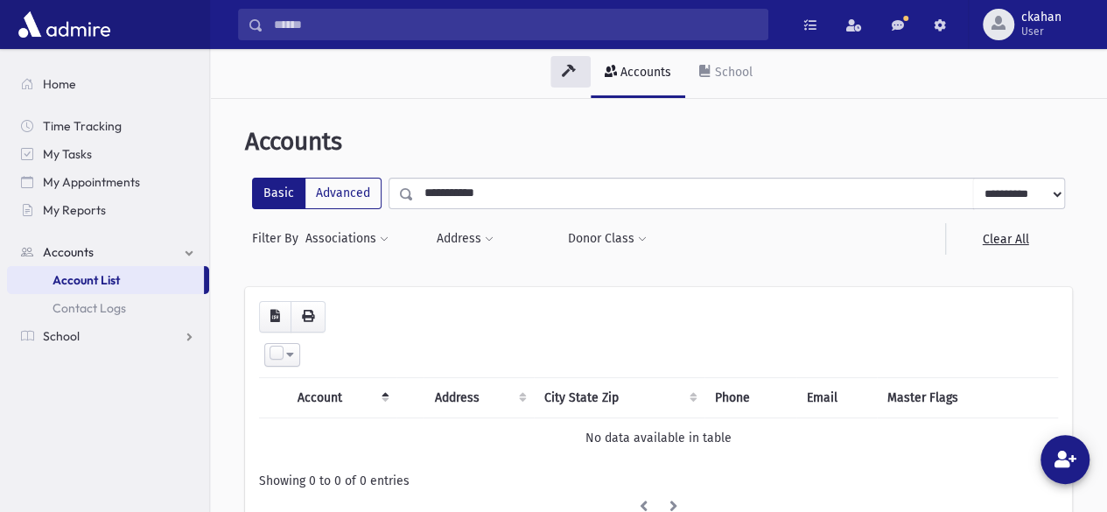
click at [471, 195] on input "**********" at bounding box center [693, 193] width 559 height 31
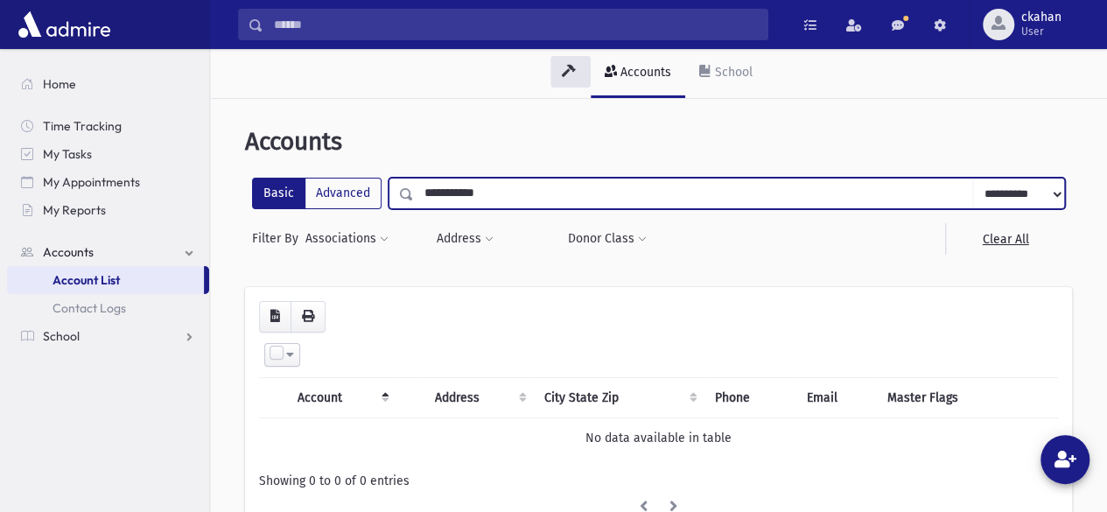
type input "**********"
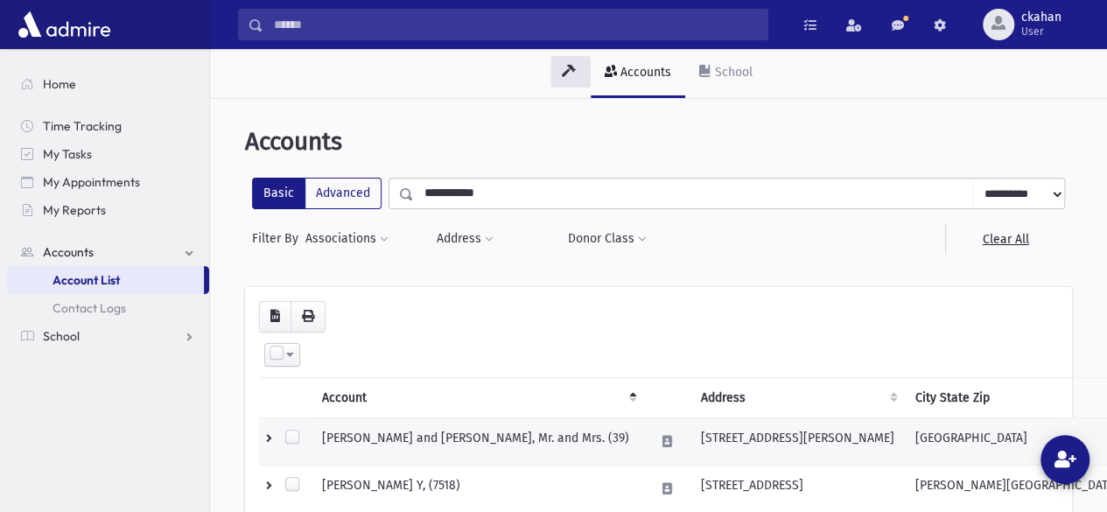
click at [497, 438] on td "FINKELSTEIN, Chezki and Ilana, Mr. and Mrs. (39)" at bounding box center [477, 440] width 332 height 47
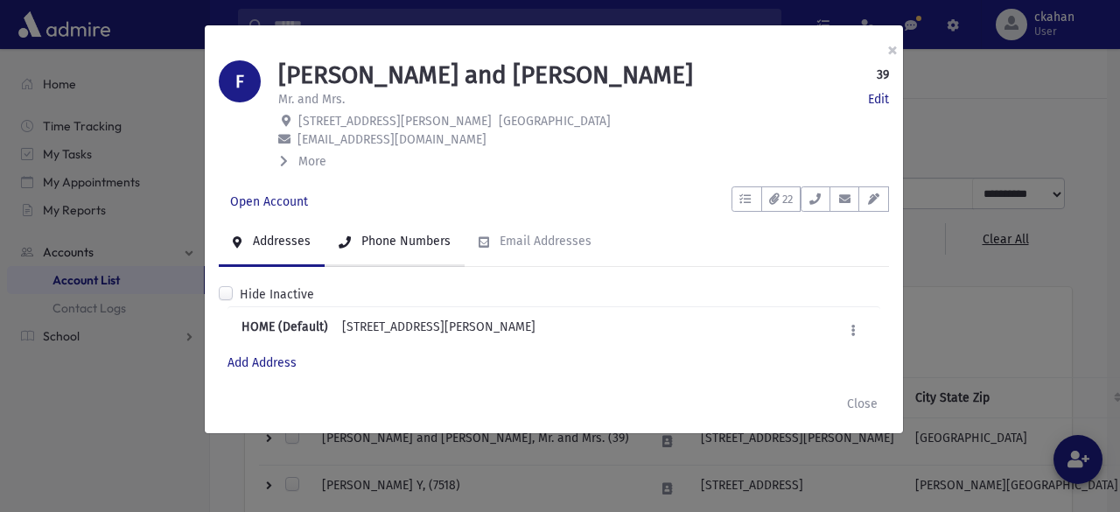
click at [418, 248] on link "Phone Numbers" at bounding box center [395, 242] width 140 height 49
